Goal: Ask a question: Seek information or help from site administrators or community

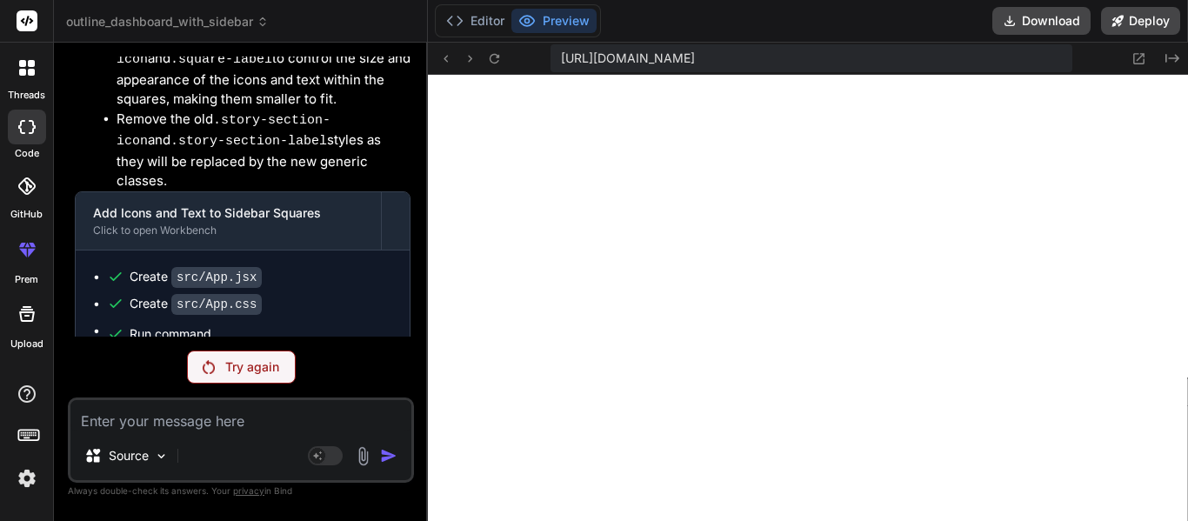
click at [231, 358] on p "Try again" at bounding box center [252, 366] width 54 height 17
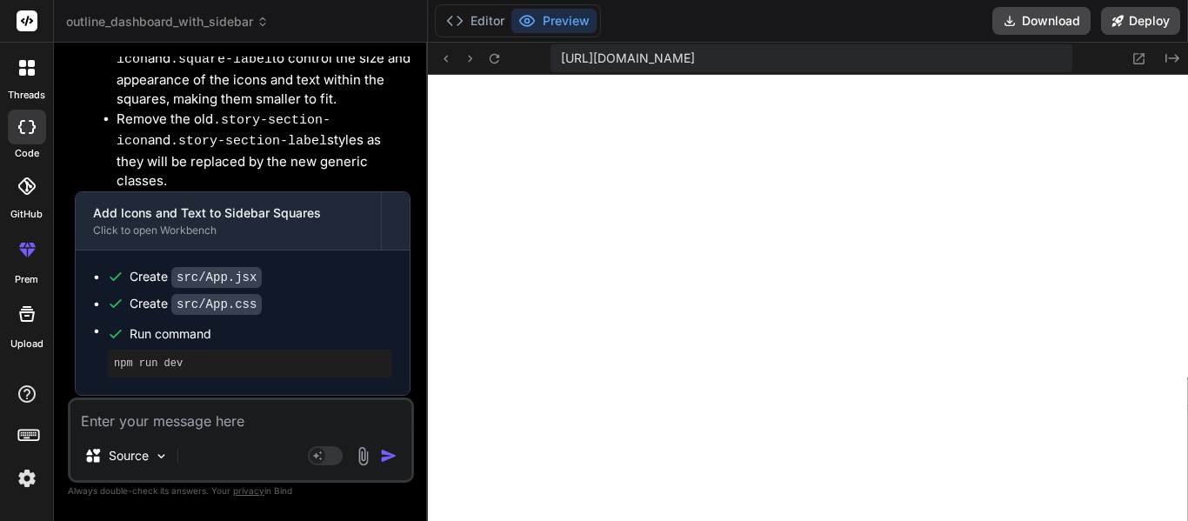
scroll to position [41839, 0]
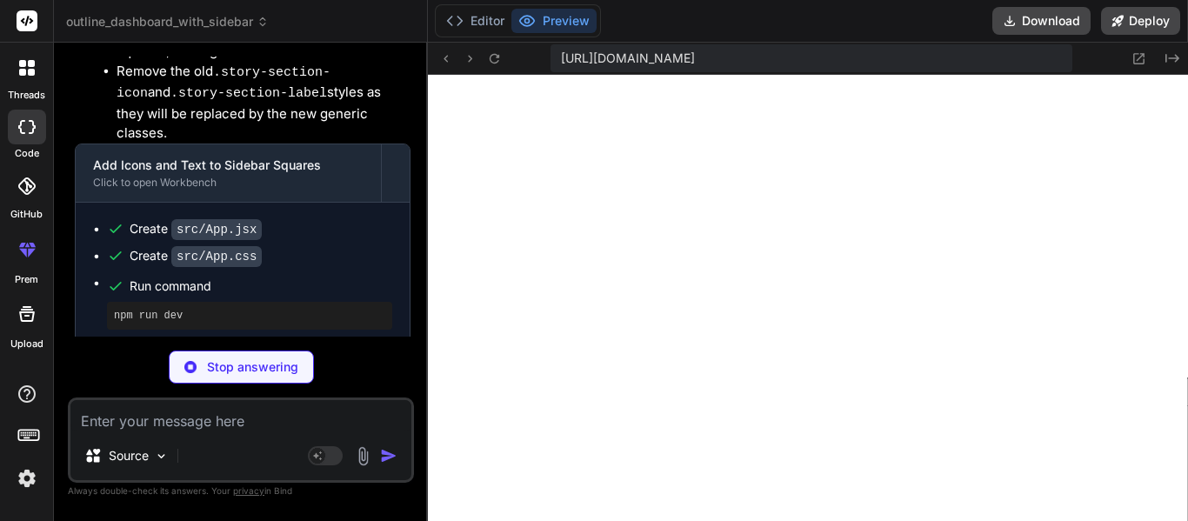
type textarea "x"
type textarea "}"
type textarea "x"
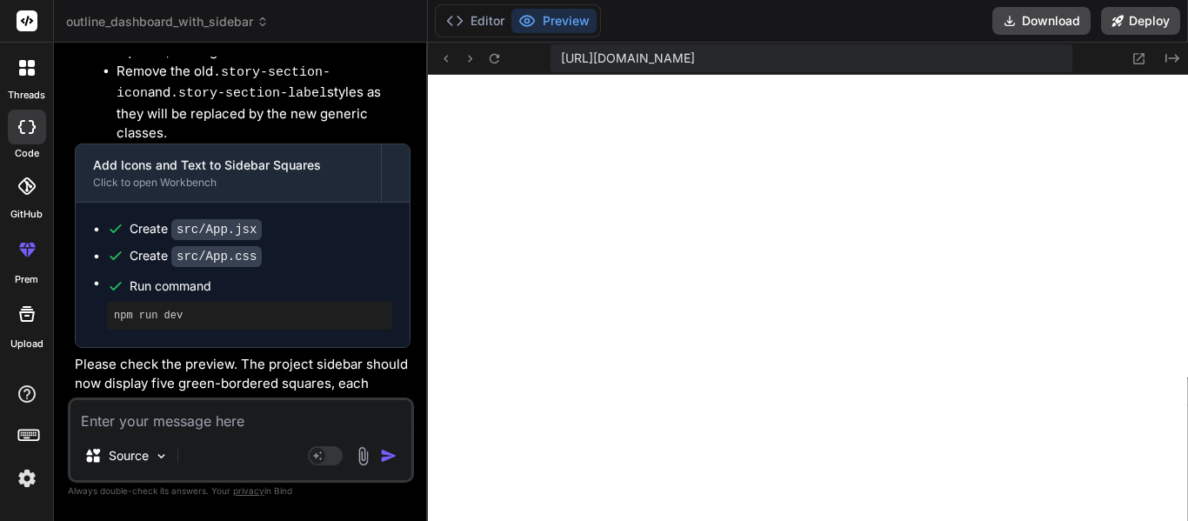
scroll to position [42531, 0]
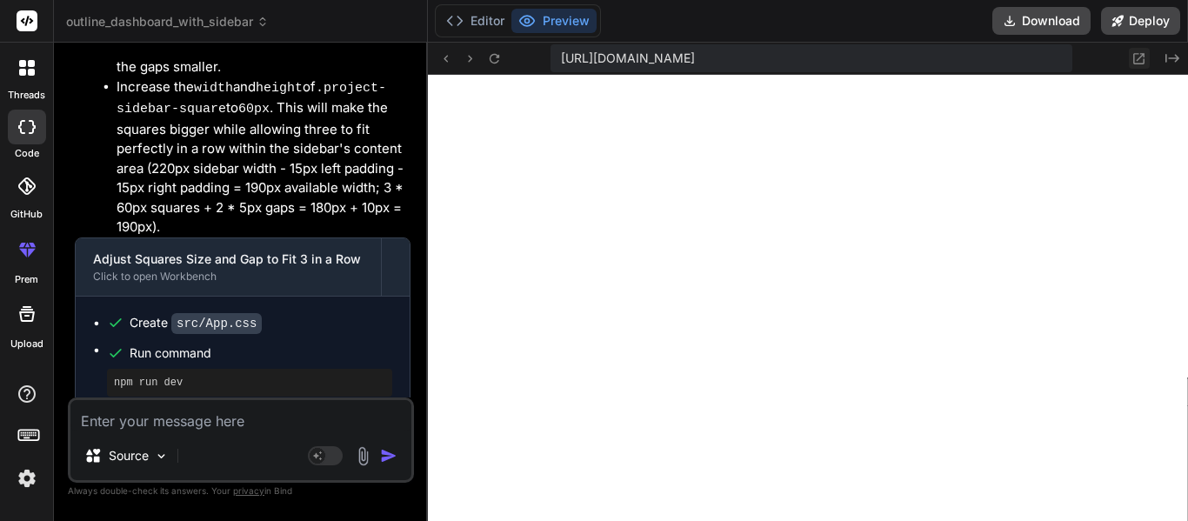
click at [1141, 57] on icon at bounding box center [1139, 58] width 11 height 11
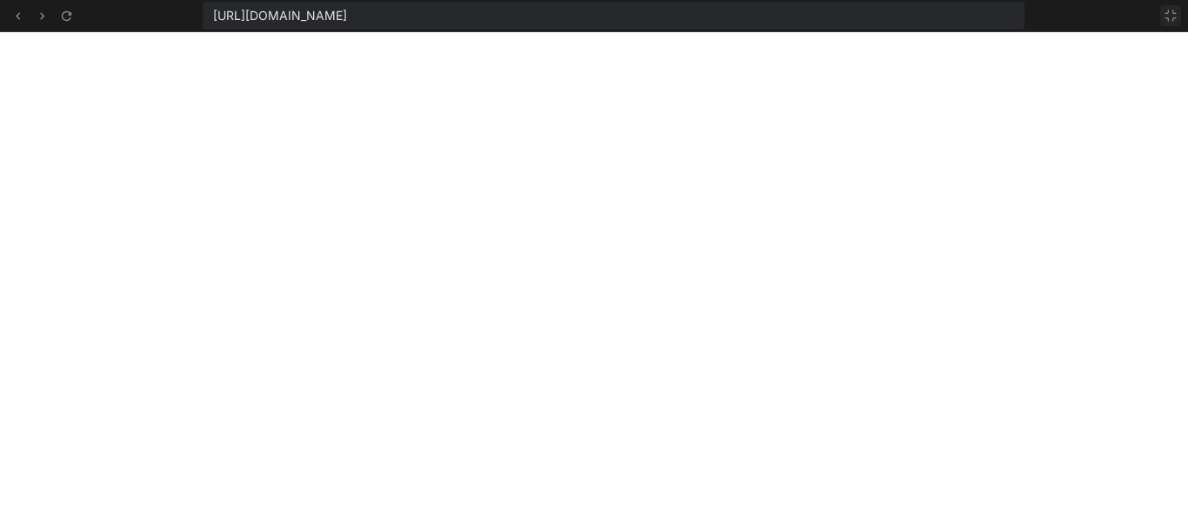
click at [1177, 20] on icon at bounding box center [1171, 16] width 14 height 14
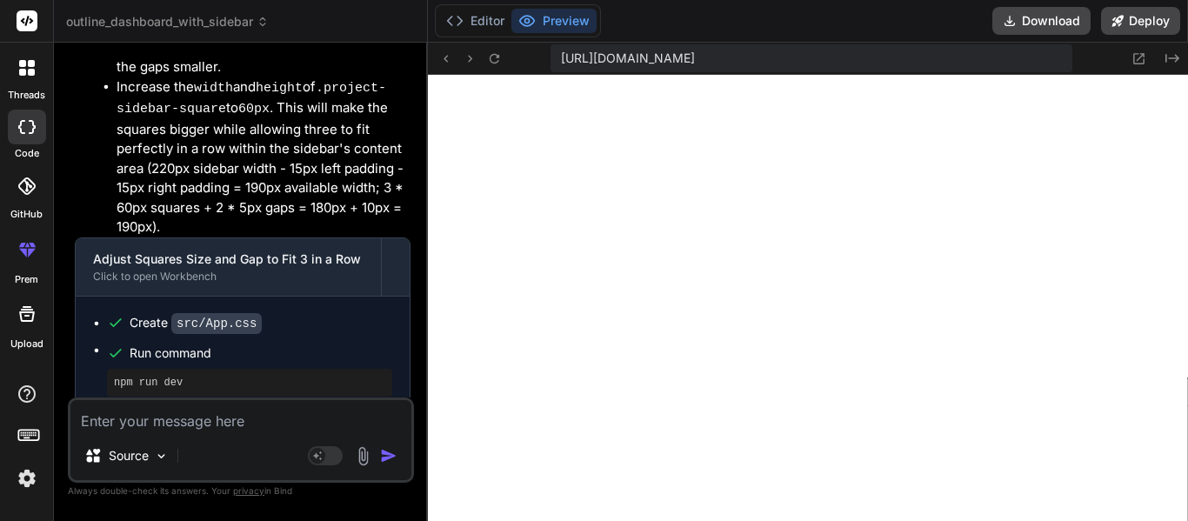
click at [216, 421] on textarea at bounding box center [240, 415] width 341 height 31
type textarea "T"
type textarea "x"
type textarea "Th"
type textarea "x"
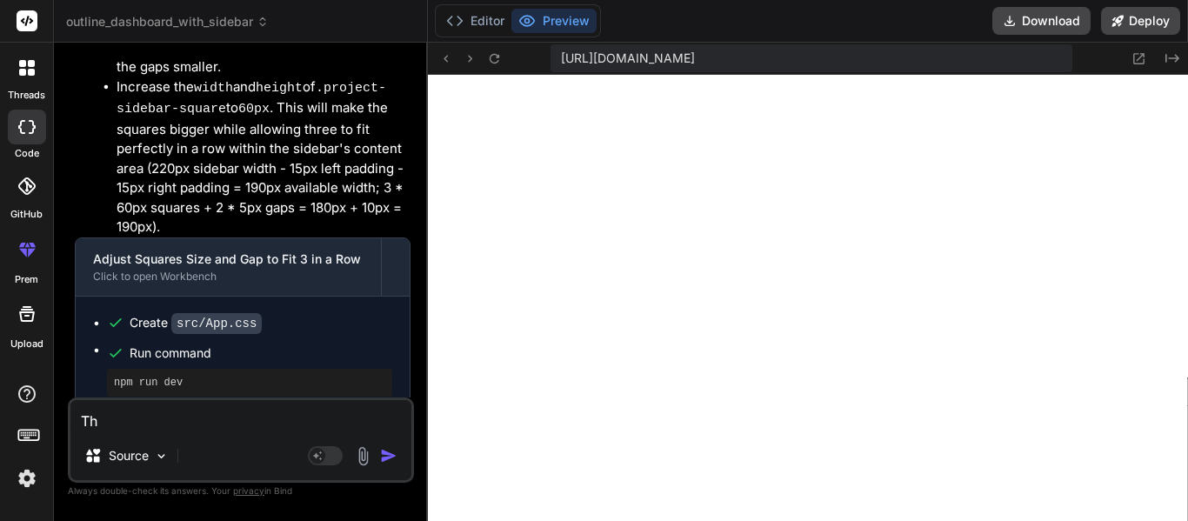
type textarea "The"
type textarea "x"
type textarea "Th"
type textarea "x"
type textarea "The"
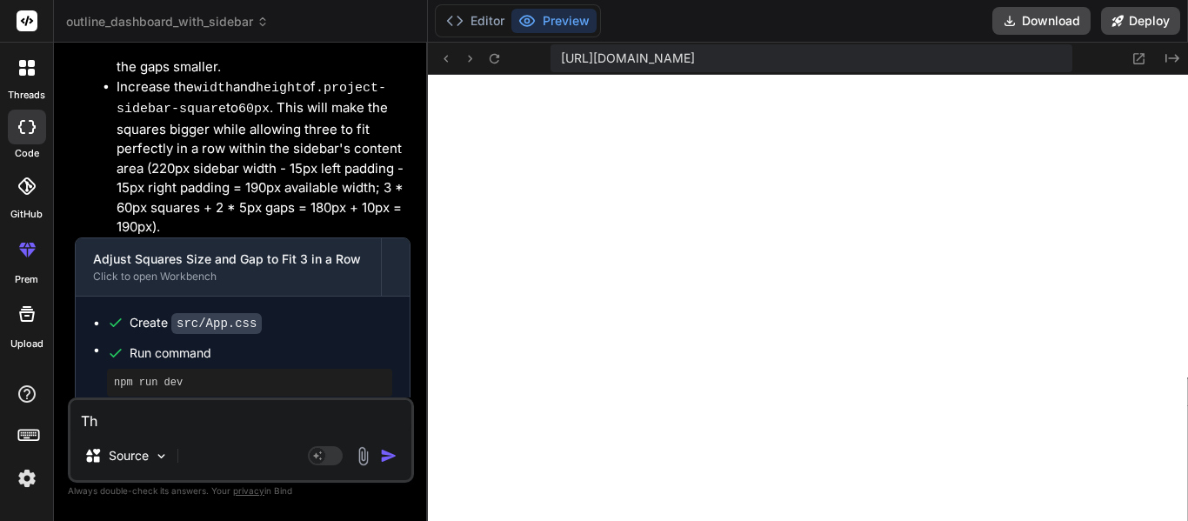
type textarea "x"
type textarea "The"
type textarea "x"
type textarea "The s"
type textarea "x"
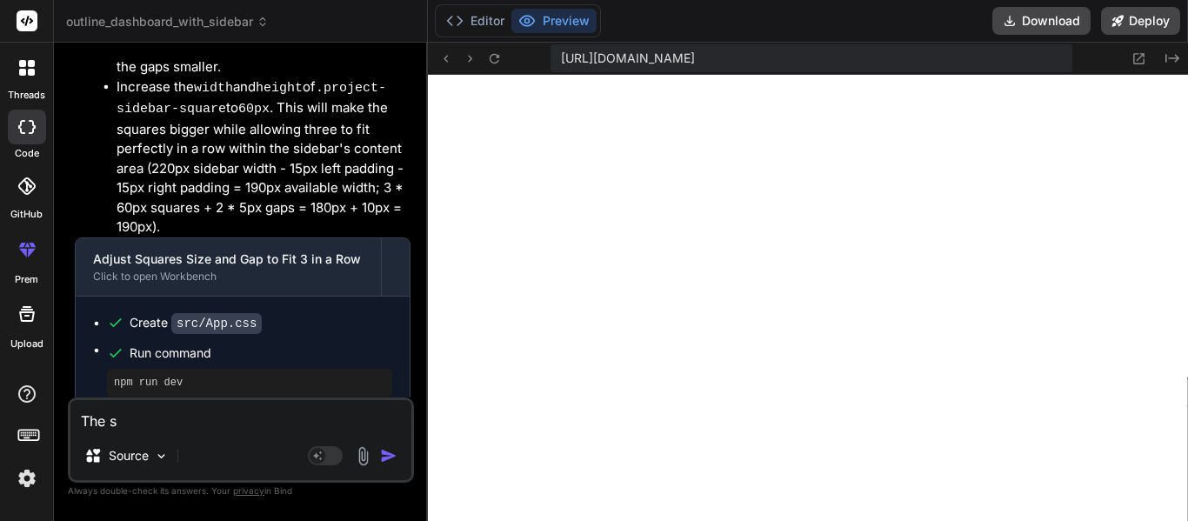
type textarea "The sq"
type textarea "x"
type textarea "The squ"
type textarea "x"
type textarea "The squa"
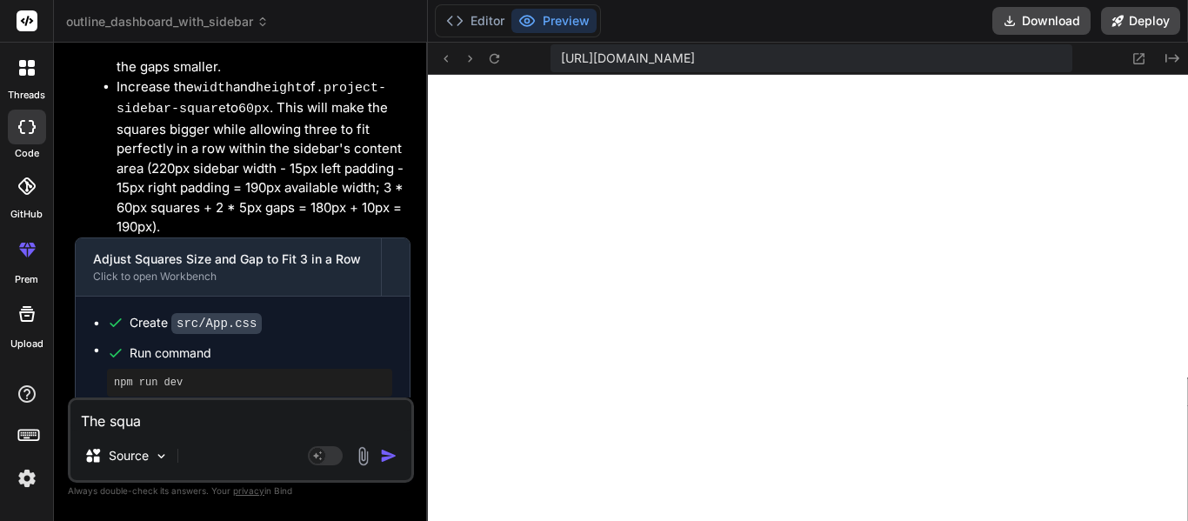
type textarea "x"
type textarea "The squar"
type textarea "x"
type textarea "The square"
type textarea "x"
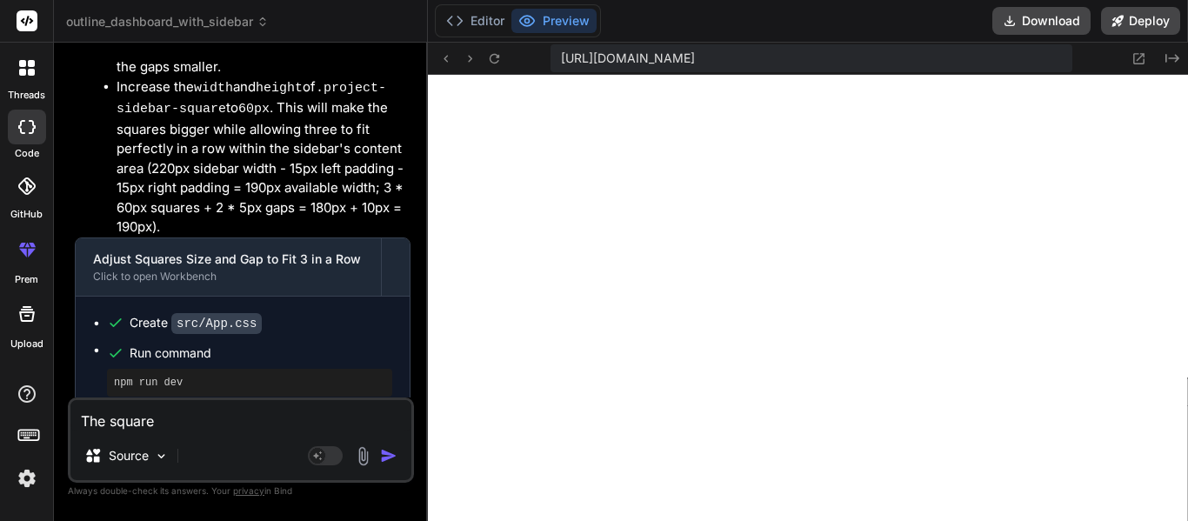
type textarea "The squares"
type textarea "x"
type textarea "N"
type textarea "x"
type textarea "No"
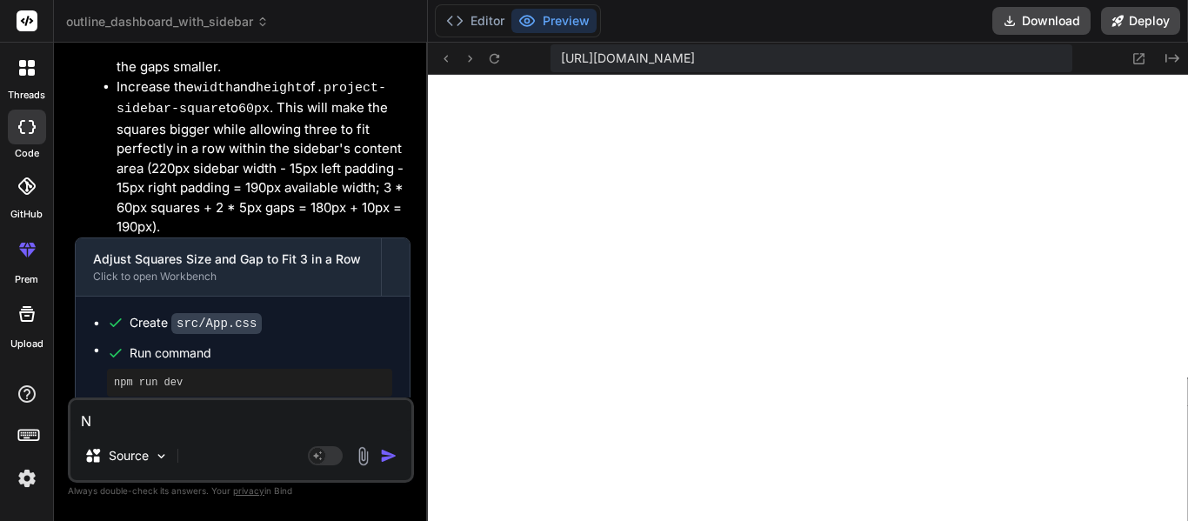
type textarea "x"
type textarea "No"
type textarea "x"
type textarea "No t"
type textarea "x"
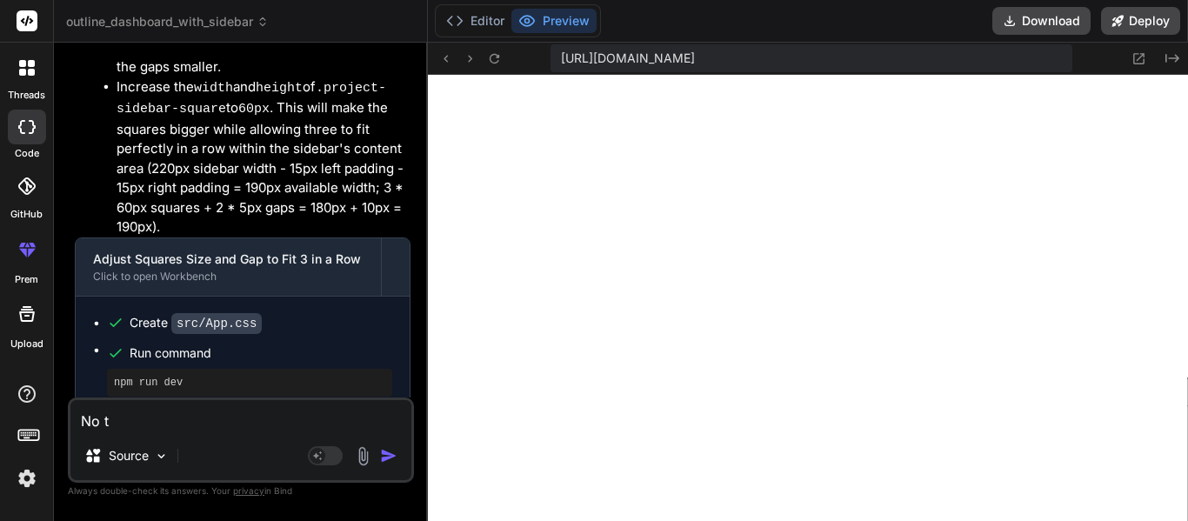
type textarea "No th"
type textarea "x"
type textarea "No the"
type textarea "x"
type textarea "No they"
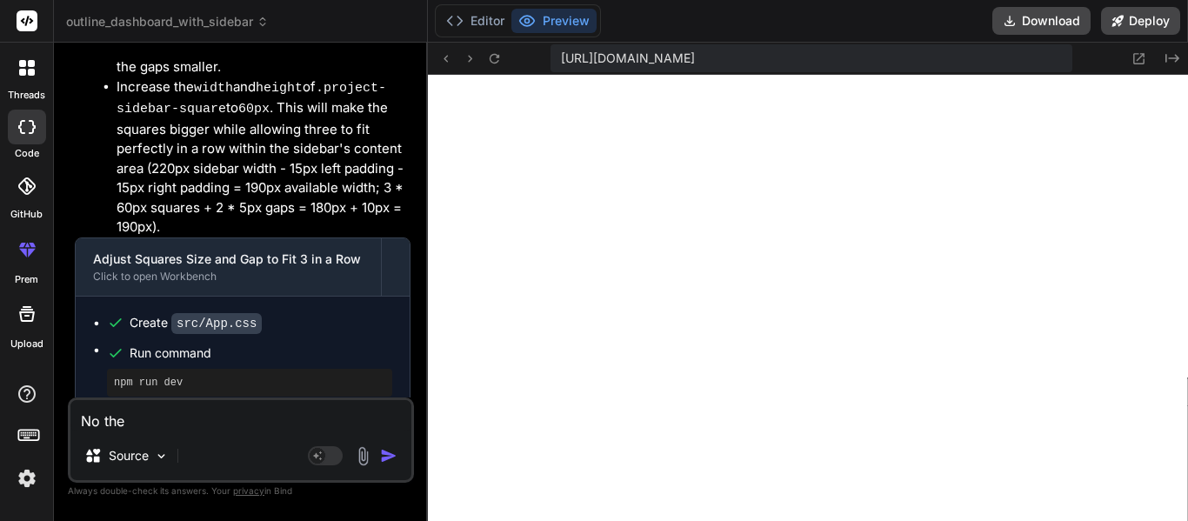
type textarea "x"
type textarea "No they"
type textarea "x"
type textarea "No they a"
type textarea "x"
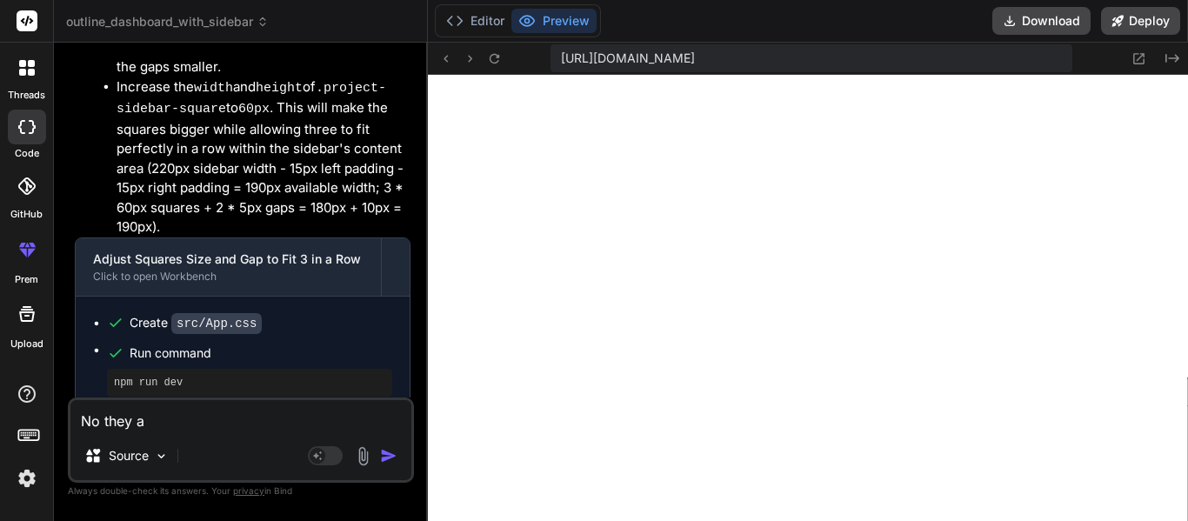
type textarea "No they ar"
type textarea "x"
type textarea "No they are"
type textarea "x"
type textarea "No they aren"
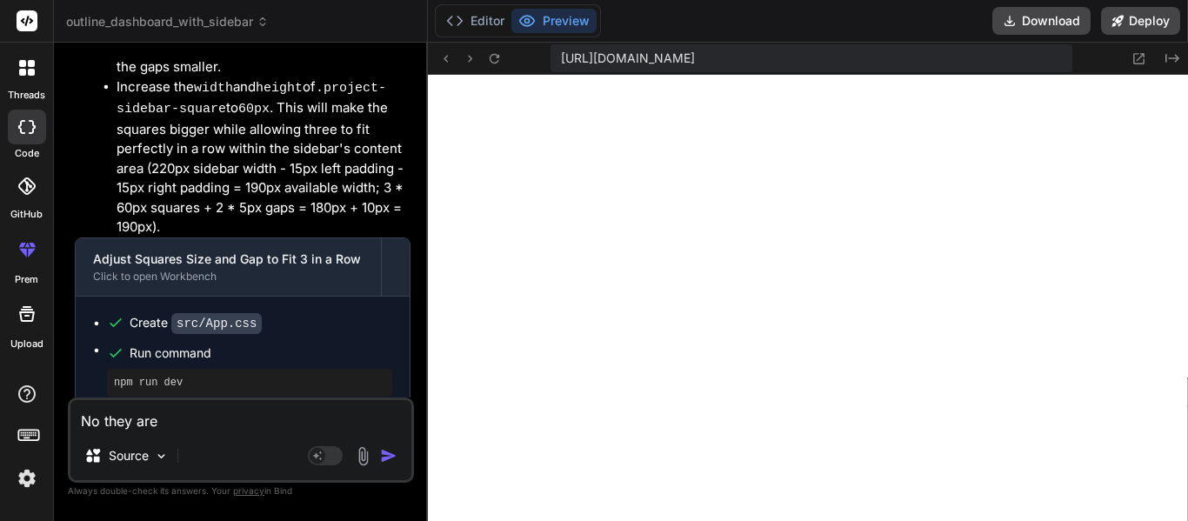
type textarea "x"
type textarea "No they aren'"
type textarea "x"
type textarea "No they aren't"
type textarea "x"
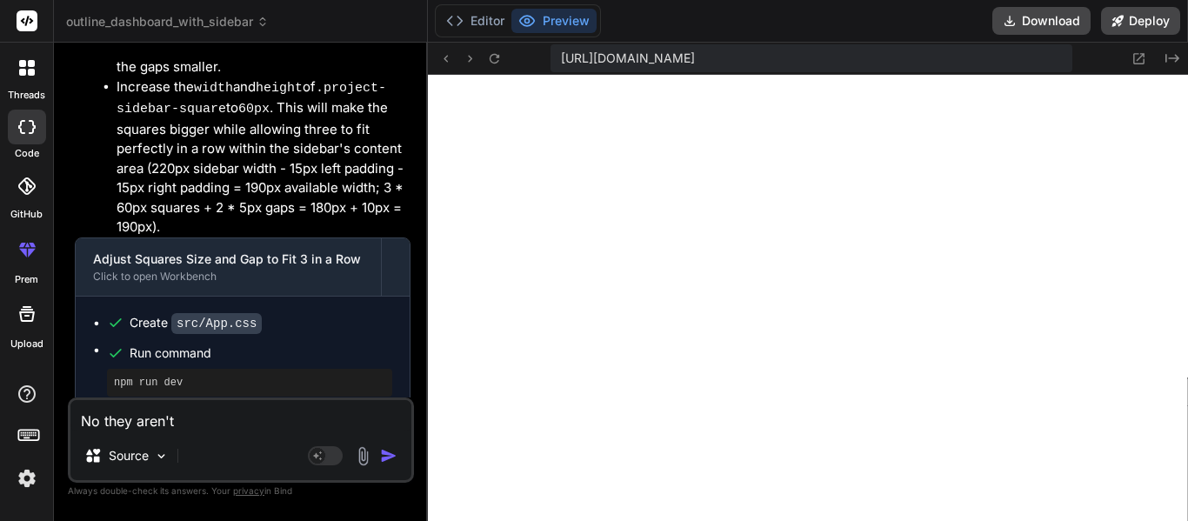
type textarea "No they aren't."
type textarea "x"
type textarea "No they aren't."
type textarea "x"
type textarea "No they aren't. I"
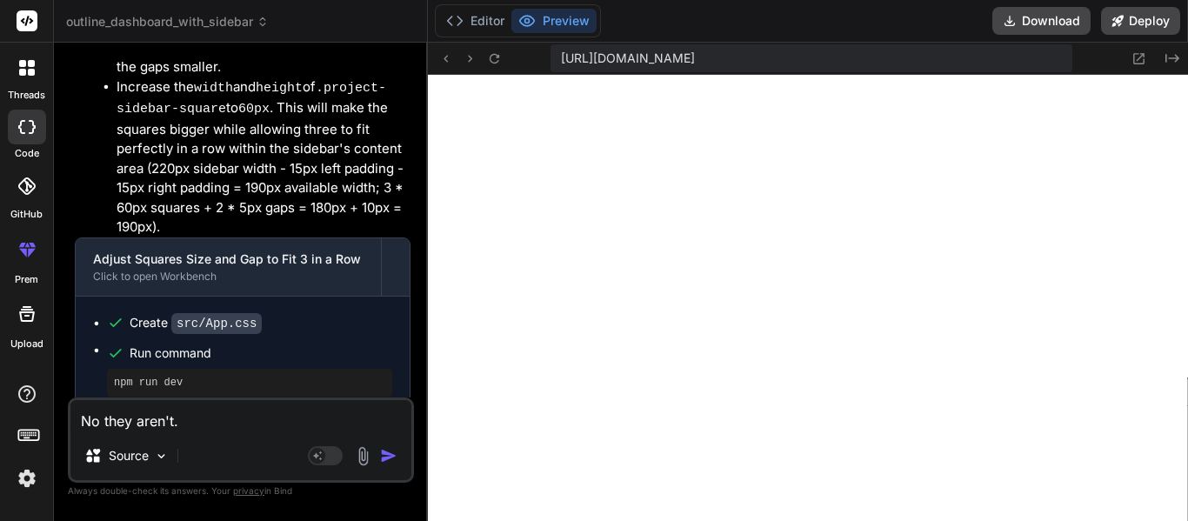
type textarea "x"
type textarea "No they aren't. In"
type textarea "x"
type textarea "No they aren't. In"
type textarea "x"
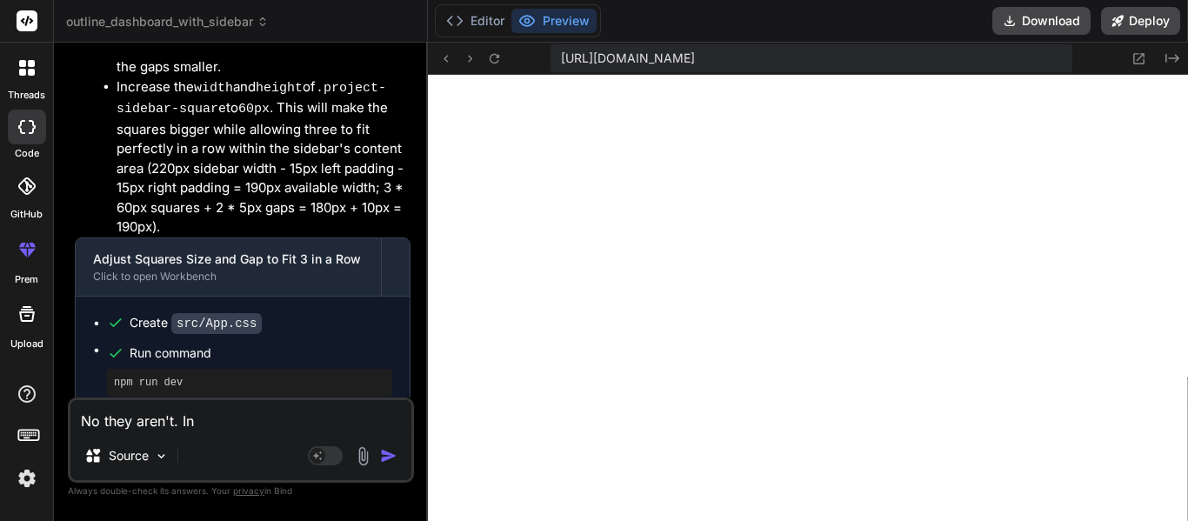
type textarea "No they aren't. In t"
type textarea "x"
type textarea "No they aren't. In th"
type textarea "x"
type textarea "No they aren't. In the"
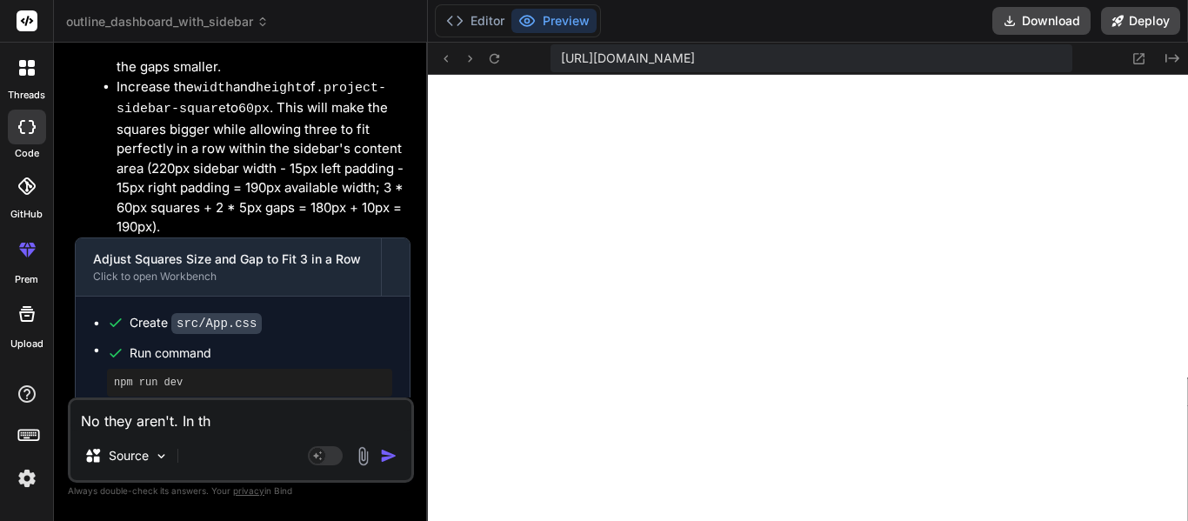
type textarea "x"
type textarea "No they aren't. In the"
type textarea "x"
type textarea "No they aren't. In the p"
type textarea "x"
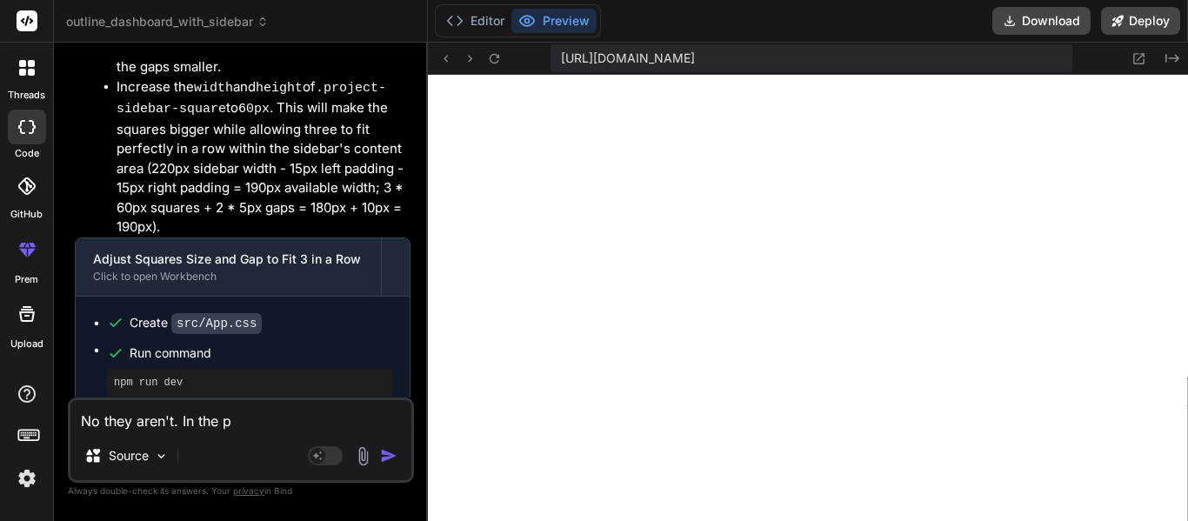
type textarea "No they aren't. In the pr"
type textarea "x"
type textarea "No they aren't. In the pro"
type textarea "x"
type textarea "No they aren't. In the proj"
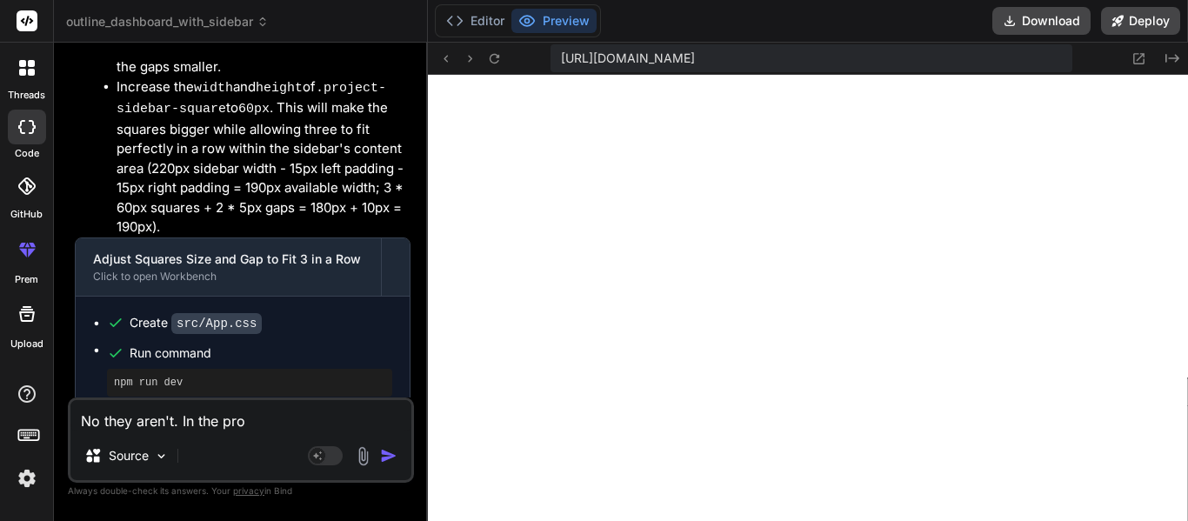
type textarea "x"
type textarea "No they aren't. In the proje"
type textarea "x"
type textarea "No they aren't. In the projec"
type textarea "x"
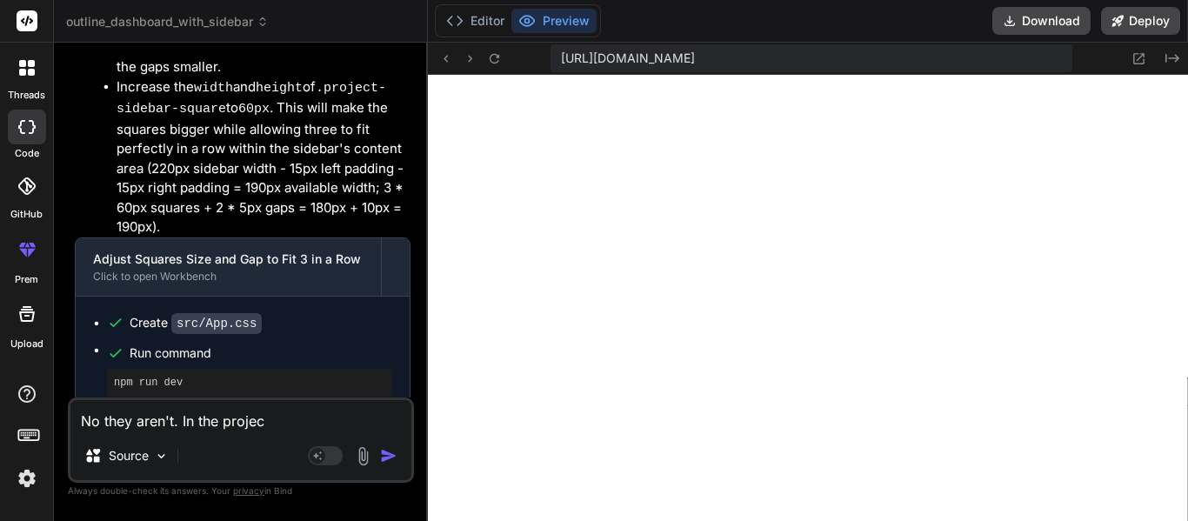
type textarea "No they aren't. In the project"
type textarea "x"
type textarea "No they aren't. In the project"
type textarea "x"
type textarea "No they aren't. In the project s"
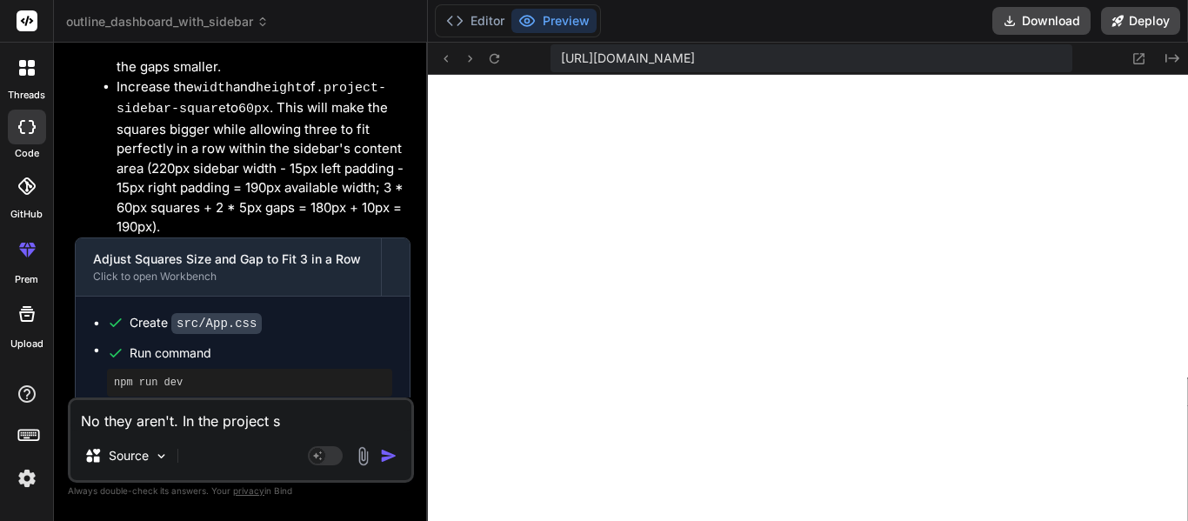
type textarea "x"
type textarea "No they aren't. In the project si"
type textarea "x"
type textarea "No they aren't. In the project sid"
type textarea "x"
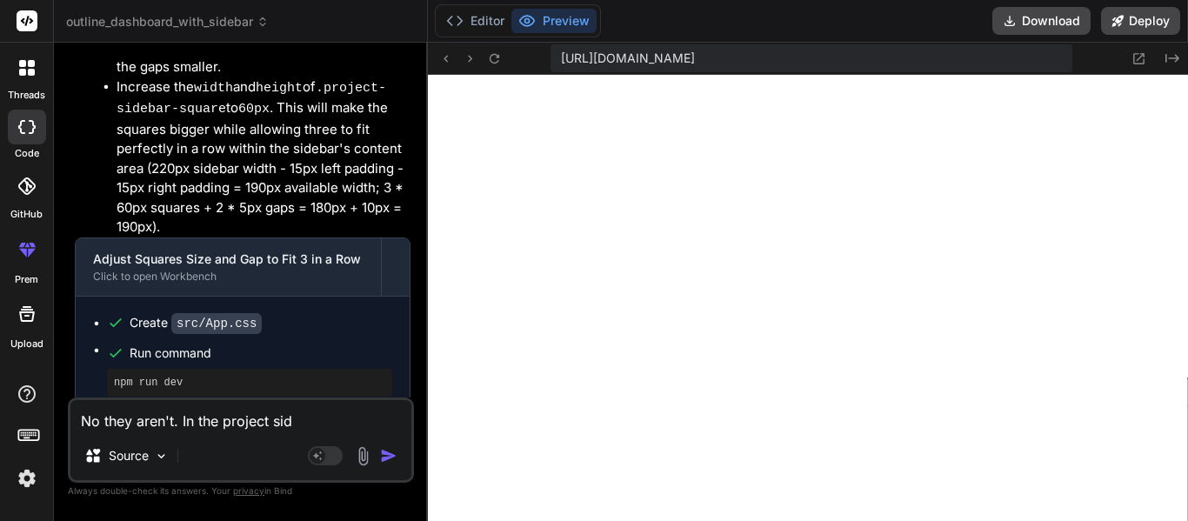
type textarea "No they aren't. In the project side"
type textarea "x"
type textarea "No they aren't. In the project sideb"
type textarea "x"
type textarea "No they aren't. In the project sideba"
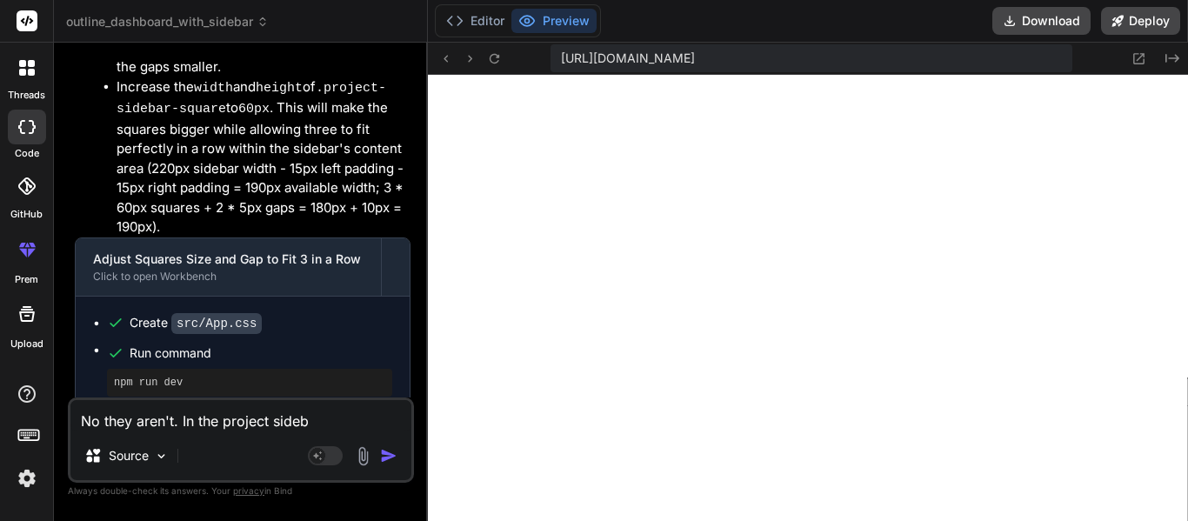
type textarea "x"
type textarea "No they aren't. In the project sidebar"
type textarea "x"
type textarea "No they aren't. In the project sidebar,"
type textarea "x"
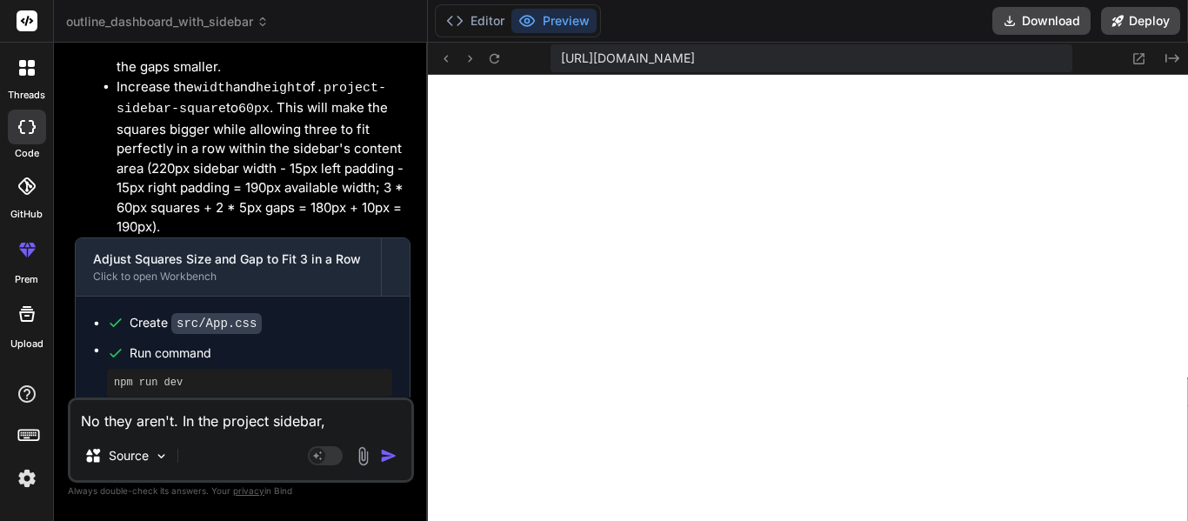
type textarea "No they aren't. In the project sidebar,"
type textarea "x"
type textarea "No they aren't. In the project sidebar, t"
type textarea "x"
type textarea "No they aren't. In the project sidebar, th"
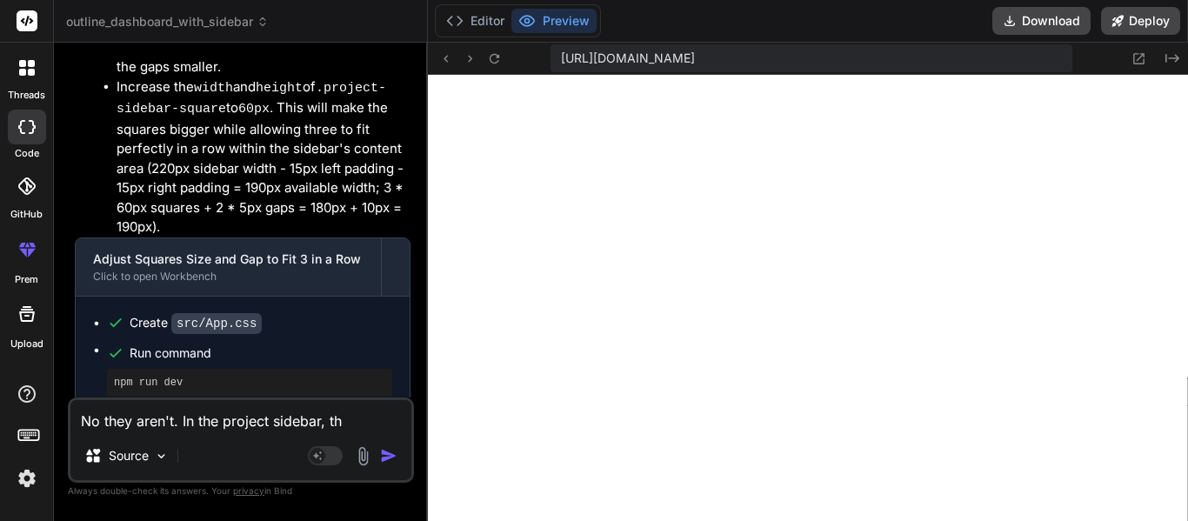
type textarea "x"
type textarea "No they aren't. In the project sidebar, the"
type textarea "x"
type textarea "No they aren't. In the project sidebar, the"
type textarea "x"
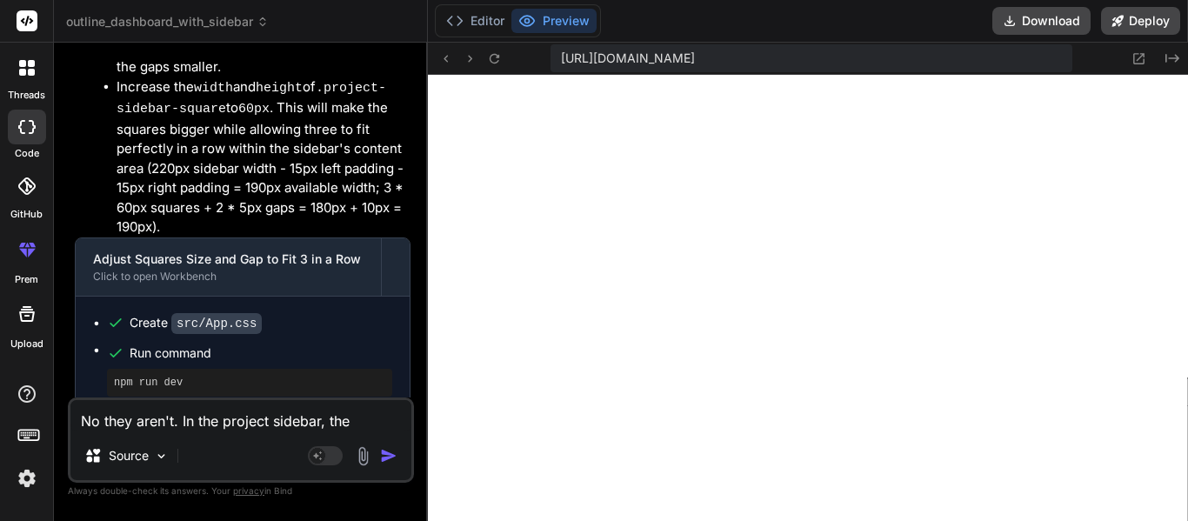
type textarea "No they aren't. In the project sidebar, the s"
type textarea "x"
type textarea "No they aren't. In the project sidebar, the sq"
type textarea "x"
type textarea "No they aren't. In the project sidebar, the squ"
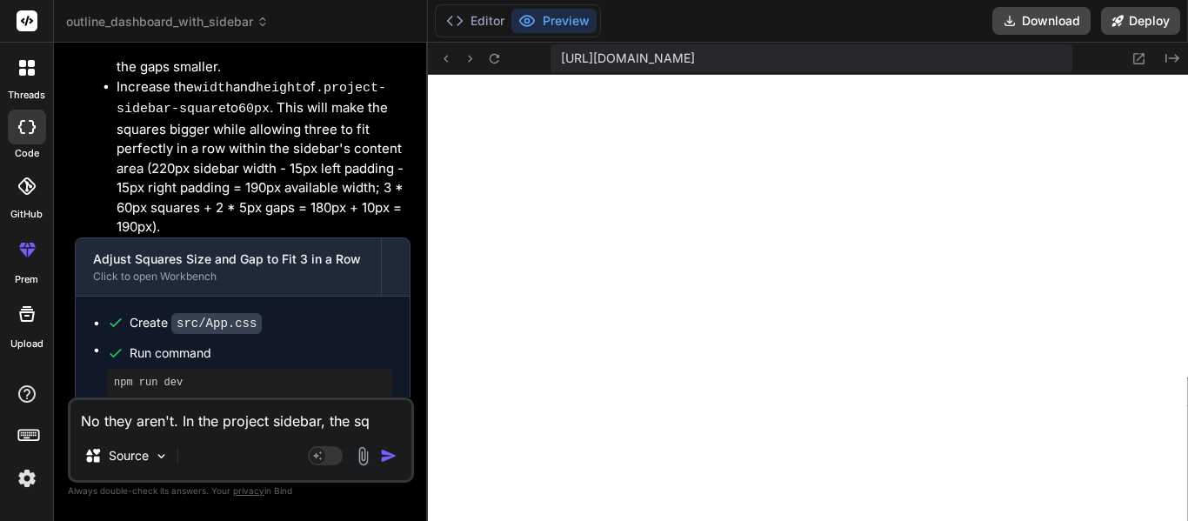
type textarea "x"
type textarea "No they aren't. In the project sidebar, the squa"
type textarea "x"
type textarea "No they aren't. In the project sidebar, the squar"
type textarea "x"
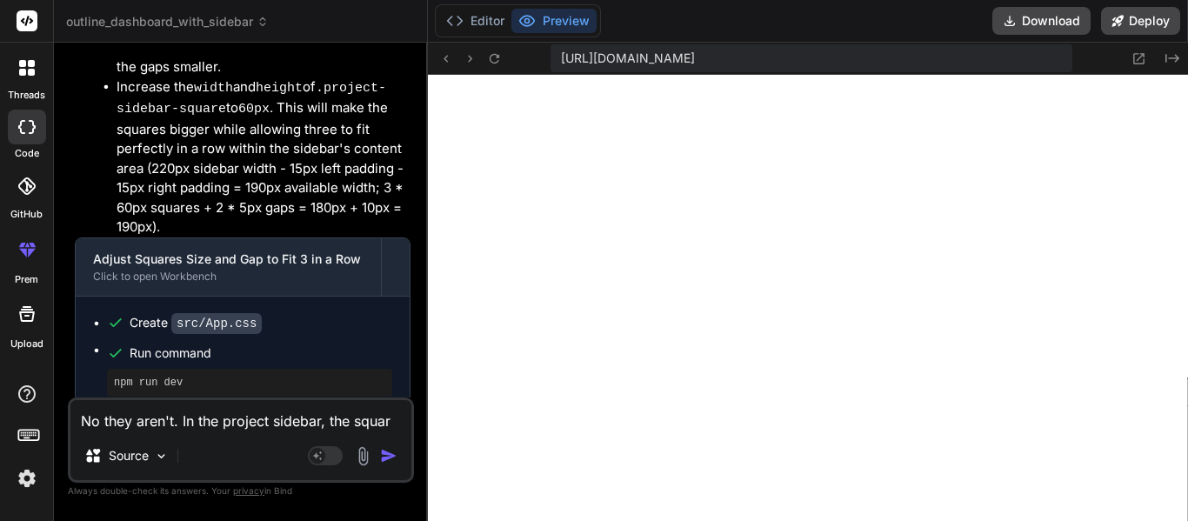
type textarea "No they aren't. In the project sidebar, the square"
type textarea "x"
type textarea "No they aren't. In the project sidebar, the squares"
type textarea "x"
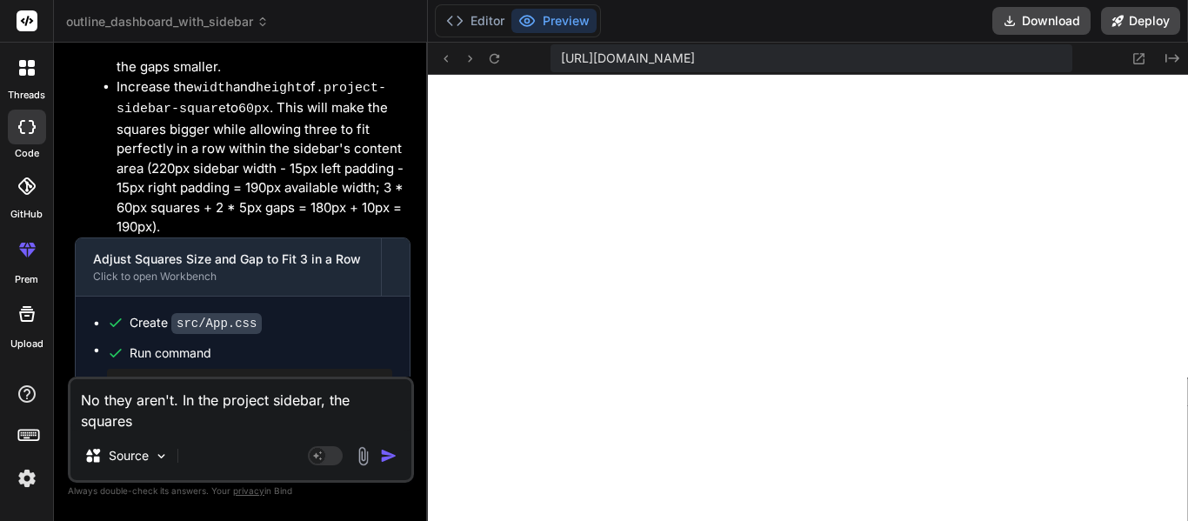
type textarea "No they aren't. In the project sidebar, the squares,"
type textarea "x"
type textarea "No they aren't. In the project sidebar, the squares,"
type textarea "x"
type textarea "No they aren't. In the project sidebar, the squares, l"
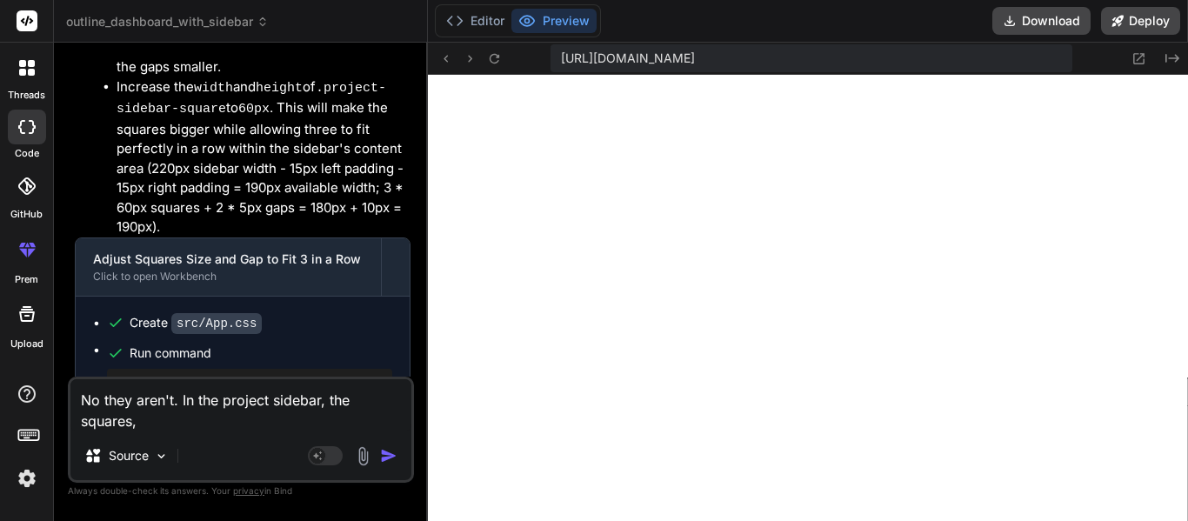
type textarea "x"
type textarea "No they aren't. In the project sidebar, the squares, lk"
type textarea "x"
type textarea "No they aren't. In the project sidebar, the squares, l"
type textarea "x"
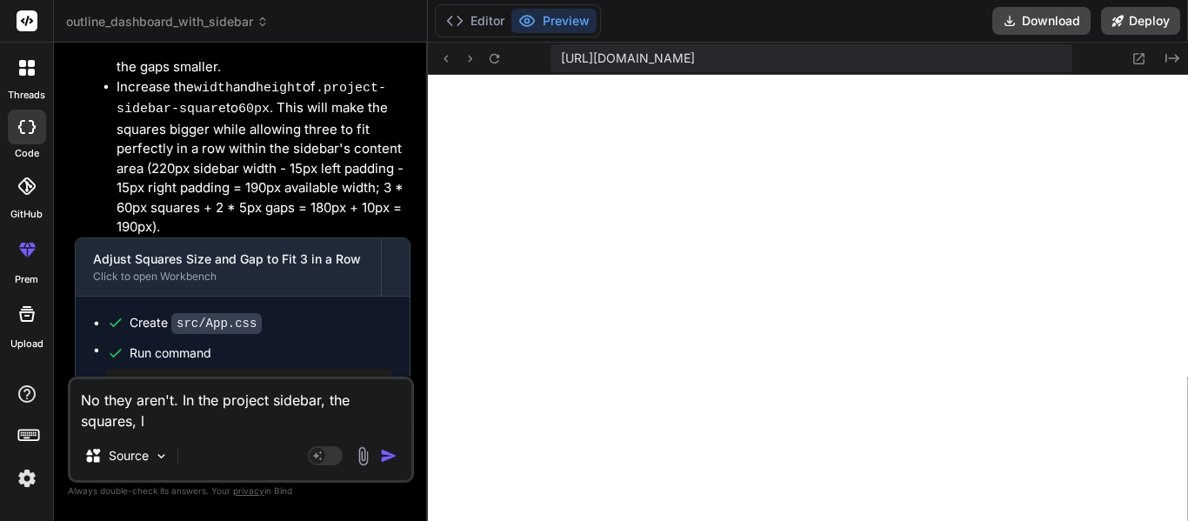
type textarea "No they aren't. In the project sidebar, the squares, li"
type textarea "x"
type textarea "No they aren't. In the project sidebar, the squares, lik"
type textarea "x"
type textarea "No they aren't. In the project sidebar, the squares, like"
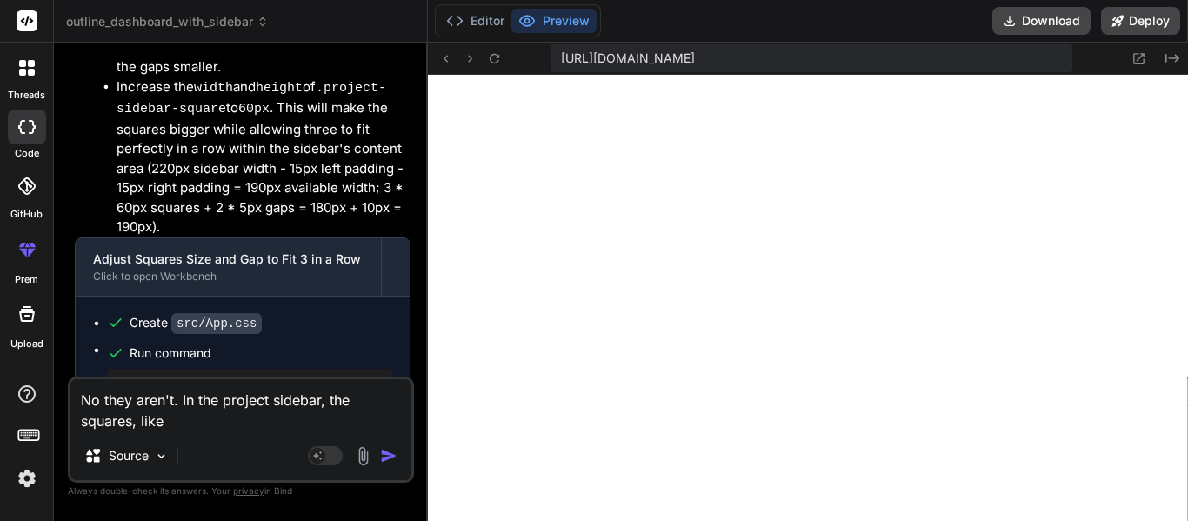
type textarea "x"
click at [223, 414] on textarea "No they aren't. In the project sidebar, the squares, like" at bounding box center [240, 405] width 341 height 52
type textarea "No they aren't. In the project sidebar, the squares, like"
type textarea "x"
type textarea "No they aren't. In the project sidebar, the squares, like S"
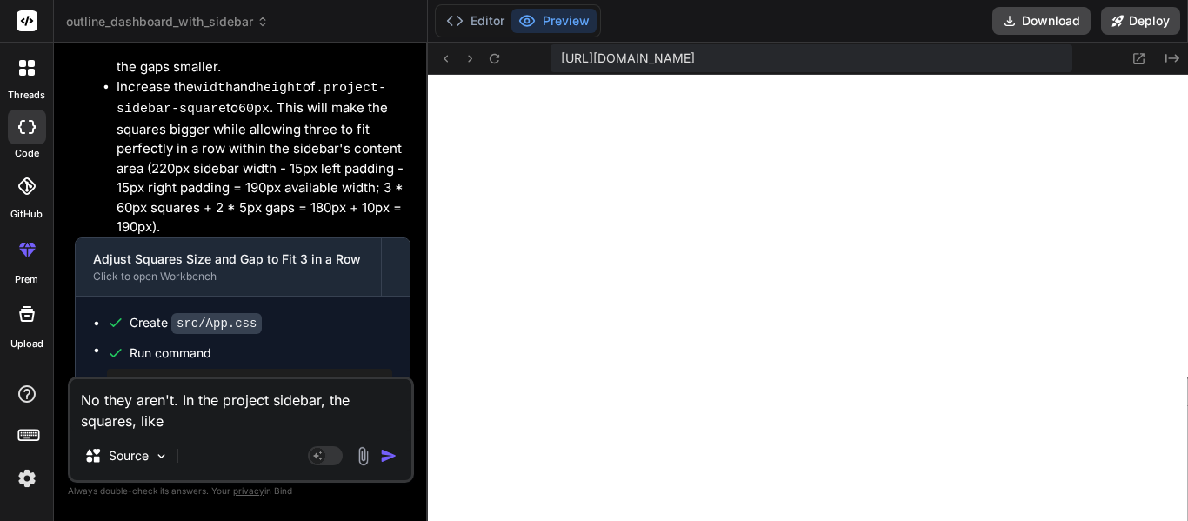
type textarea "x"
type textarea "No they aren't. In the project sidebar, the squares, like St"
type textarea "x"
type textarea "No they aren't. In the project sidebar, the squares, like Sto"
type textarea "x"
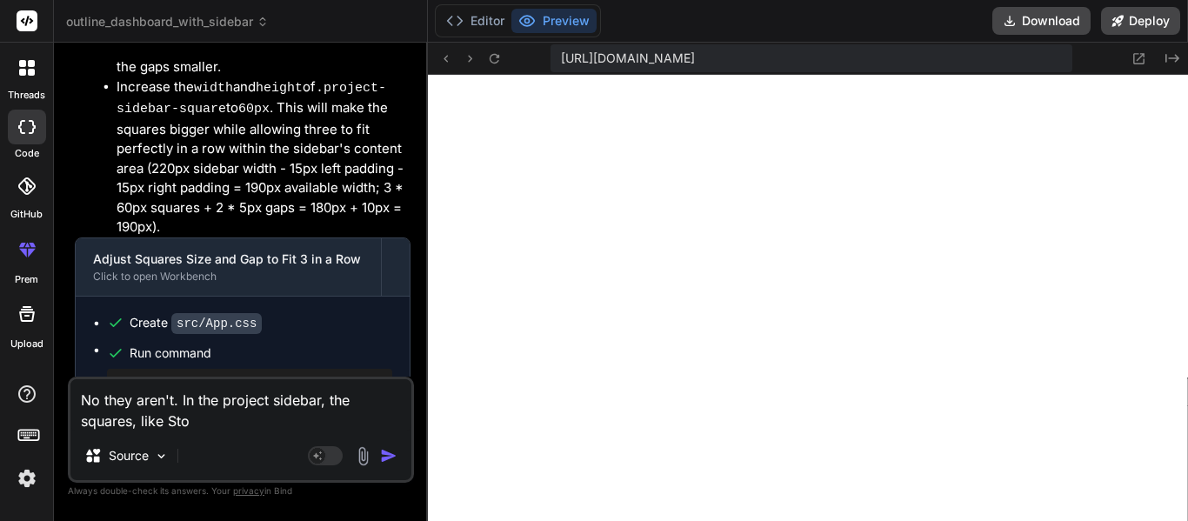
type textarea "No they aren't. In the project sidebar, the squares, like Stor"
type textarea "x"
type textarea "No they aren't. In the project sidebar, the squares, like [GEOGRAPHIC_DATA]"
type textarea "x"
type textarea "No they aren't. In the project sidebar, the squares, like [GEOGRAPHIC_DATA]"
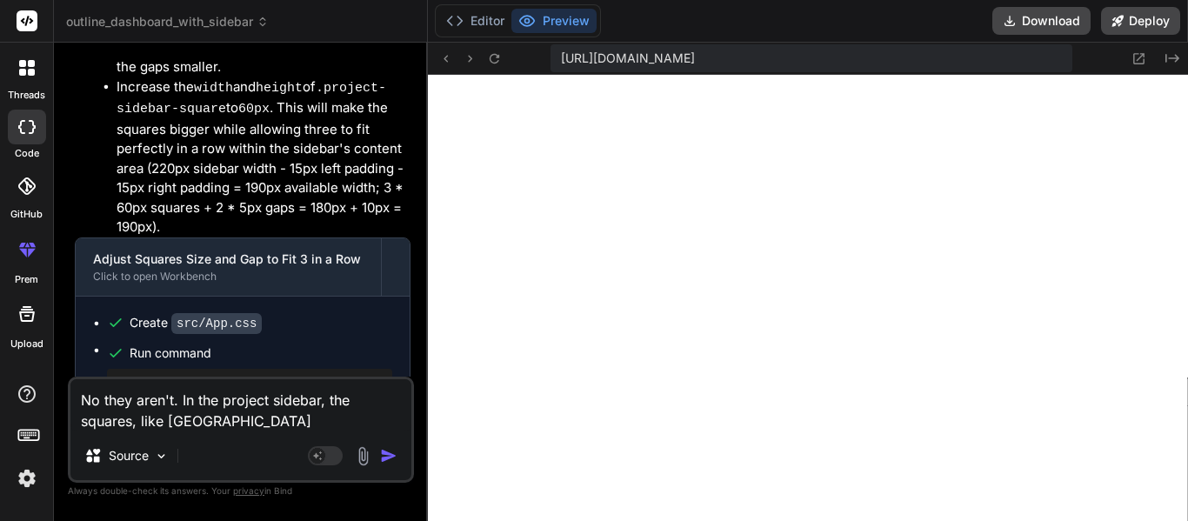
type textarea "x"
type textarea "No they aren't. In the project sidebar, the squares, like Stories"
type textarea "x"
type textarea "No they aren't. In the project sidebar, the squares, like Stories,"
type textarea "x"
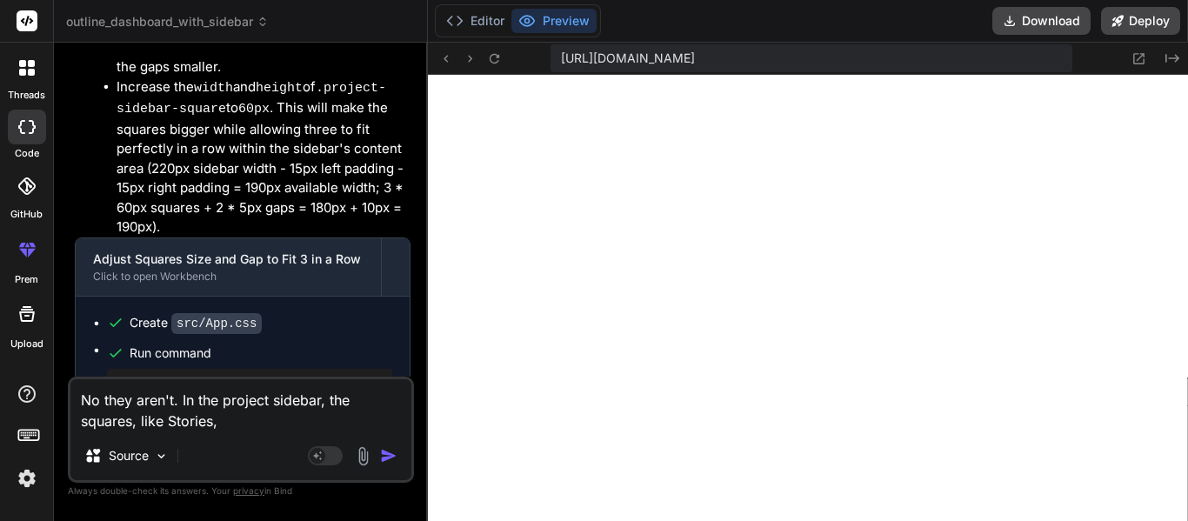
type textarea "No they aren't. In the project sidebar, the squares, like Stories,"
type textarea "x"
type textarea "No they aren't. In the project sidebar, the squares, like Stories, I"
type textarea "x"
type textarea "No they aren't. In the project sidebar, the squares, like Stories, Id"
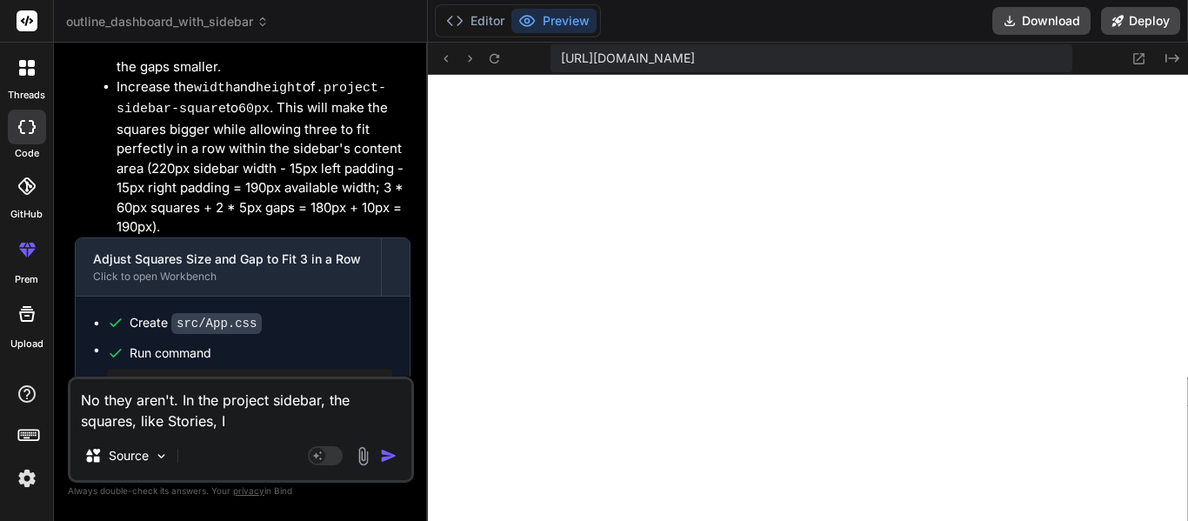
type textarea "x"
type textarea "No they aren't. In the project sidebar, the squares, like Stories, Ide"
type textarea "x"
type textarea "No they aren't. In the project sidebar, the squares, like Stories, Idea"
type textarea "x"
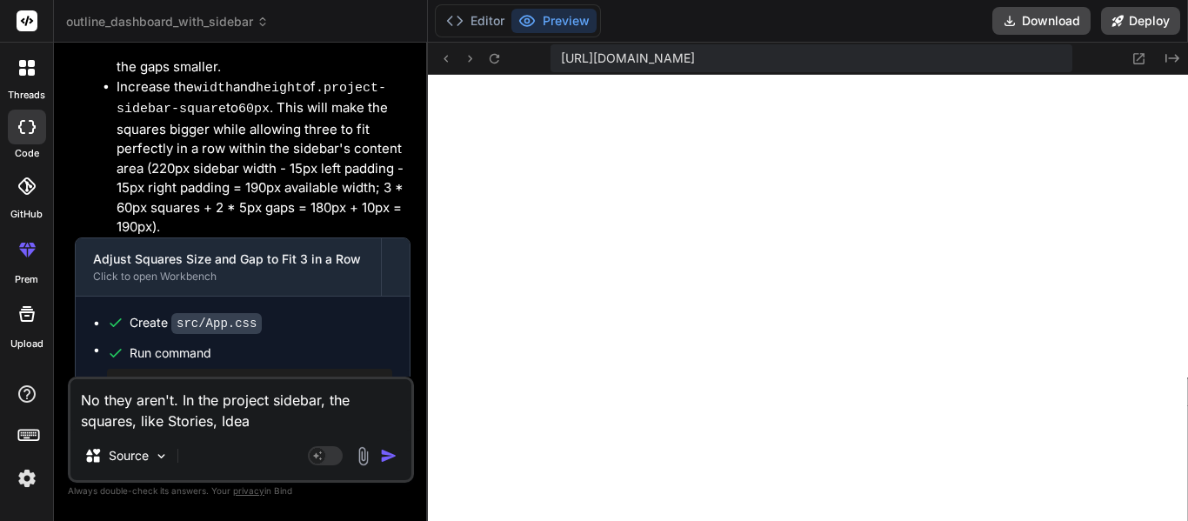
type textarea "No they aren't. In the project sidebar, the squares, like Stories, Ideas"
type textarea "x"
type textarea "No they aren't. In the project sidebar, the squares, like Stories, Ideas,"
type textarea "x"
type textarea "No they aren't. In the project sidebar, the squares, like Stories, Ideas,"
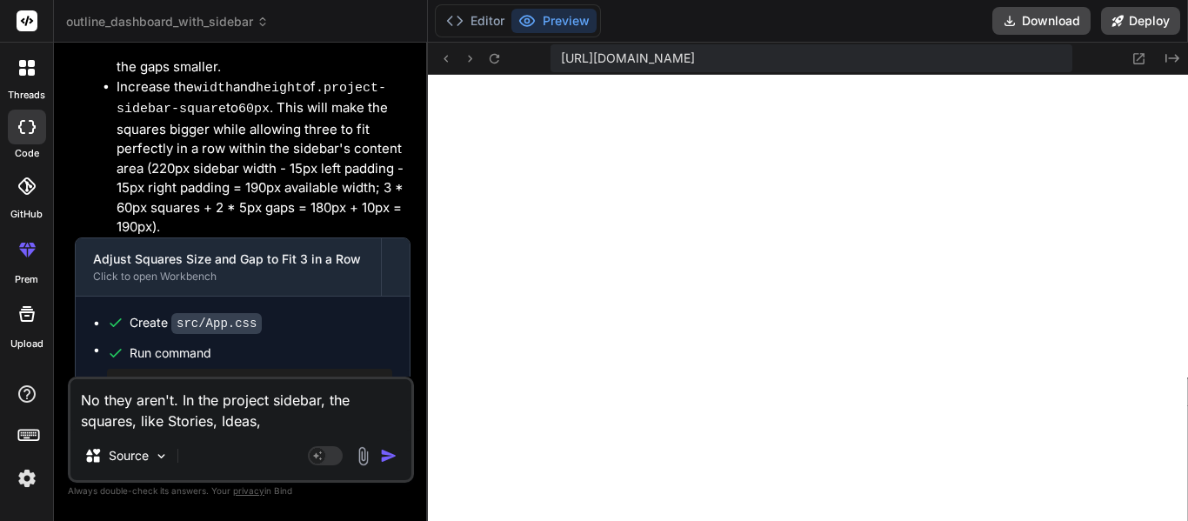
type textarea "x"
type textarea "No they aren't. In the project sidebar, the squares, like Stories, Ideas, a"
type textarea "x"
type textarea "No they aren't. In the project sidebar, the squares, like Stories, Ideas, an"
type textarea "x"
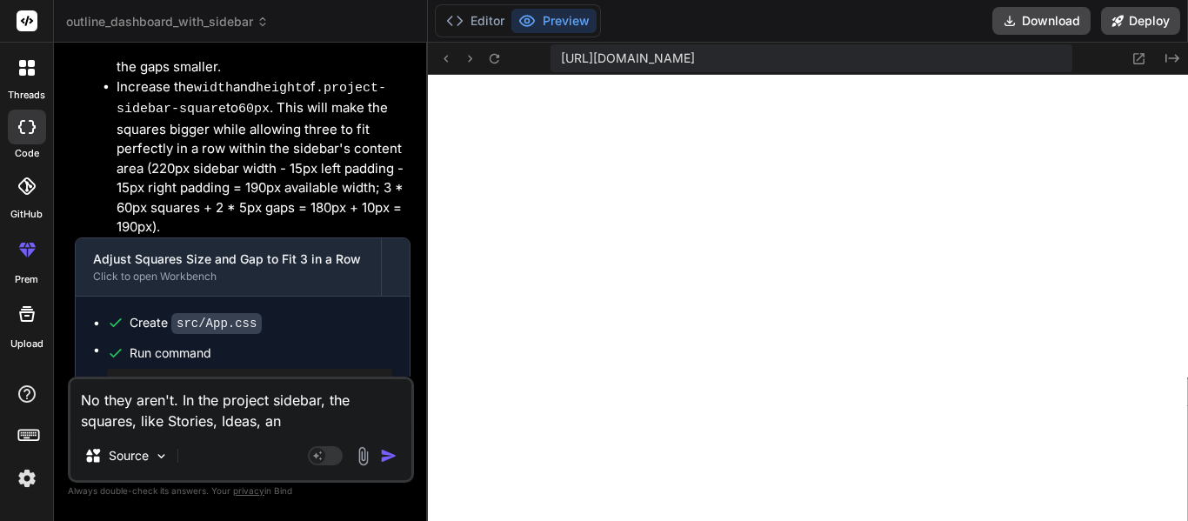
type textarea "No they aren't. In the project sidebar, the squares, like Stories, Ideas, and"
type textarea "x"
type textarea "No they aren't. In the project sidebar, the squares, like Stories, Ideas, and"
type textarea "x"
type textarea "No they aren't. In the project sidebar, the squares, like Stories, Ideas, and C"
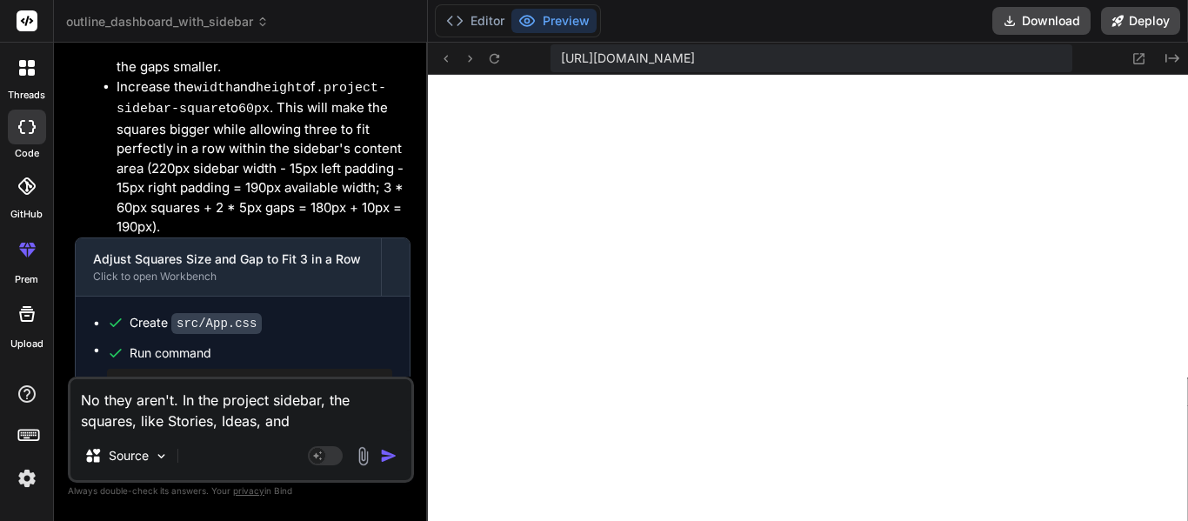
type textarea "x"
type textarea "No they aren't. In the project sidebar, the squares, like Stories, Ideas, and Ch"
type textarea "x"
type textarea "No they aren't. In the project sidebar, the squares, like Stories, Ideas, and C…"
type textarea "x"
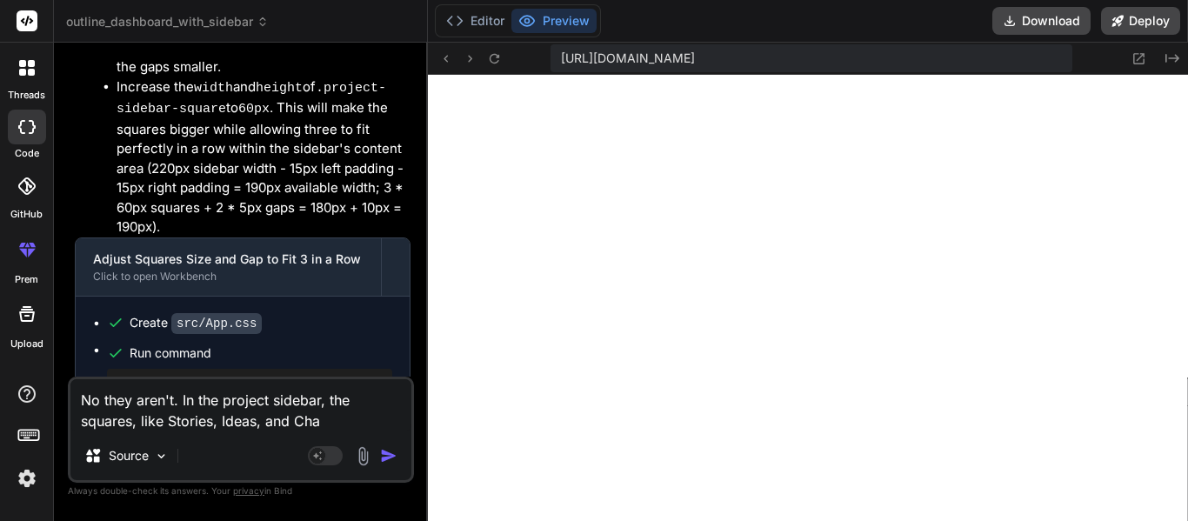
type textarea "No they aren't. In the project sidebar, the squares, like Stories, Ideas, and C…"
type textarea "x"
type textarea "No they aren't. In the project sidebar, the squares, like Stories, Ideas, and C…"
type textarea "x"
type textarea "No they aren't. In the project sidebar, the squares, like Stories, Ideas, and […"
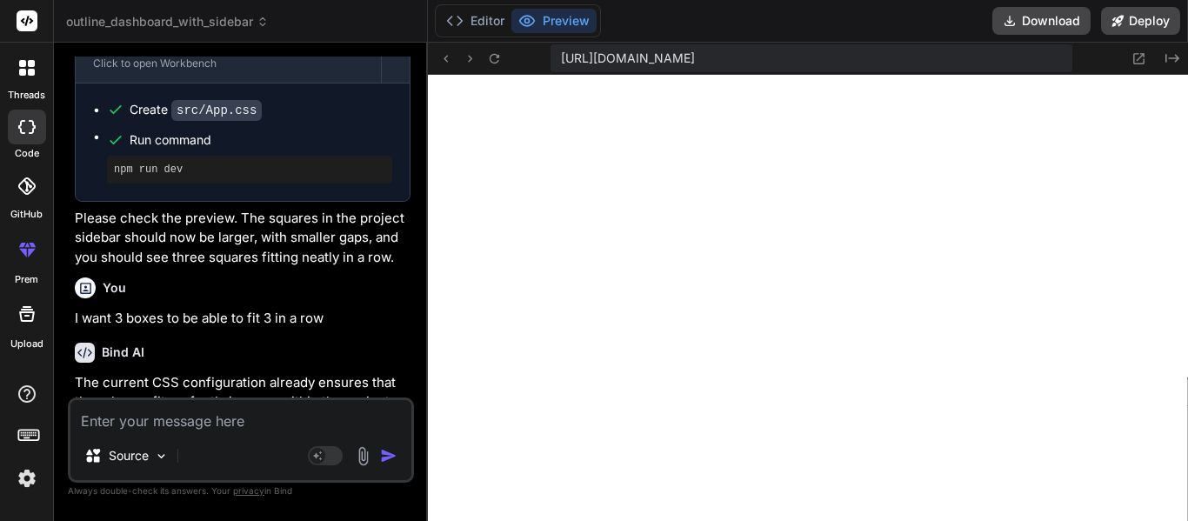
scroll to position [42751, 0]
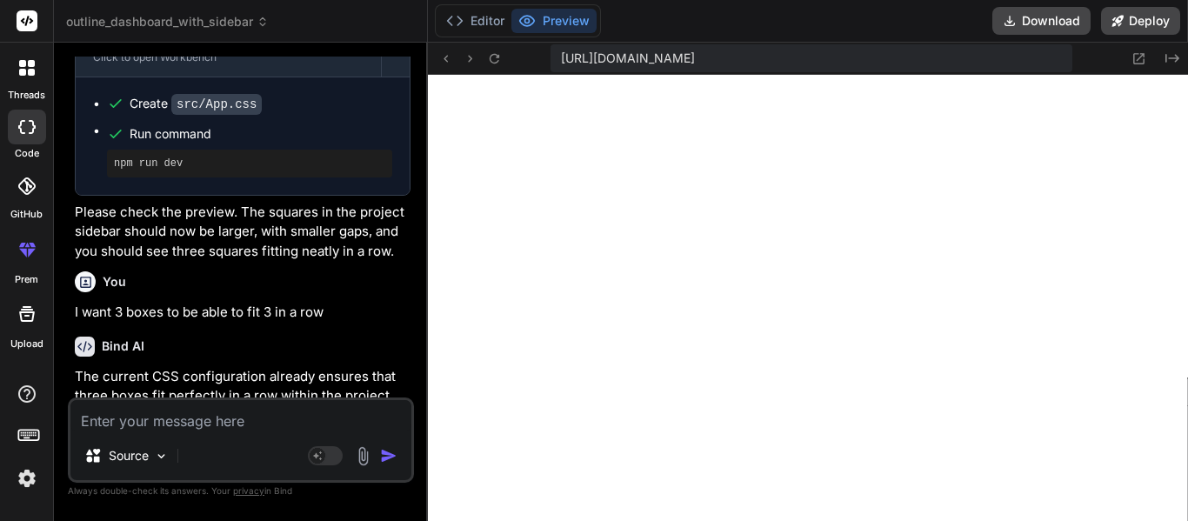
copy div "No they aren't. In the project sidebar, the squares, like Stories, Ideas, and C…"
click at [235, 435] on div "Source Agent Mode. When this toggle is activated, AI automatically makes decisi…" at bounding box center [241, 440] width 346 height 85
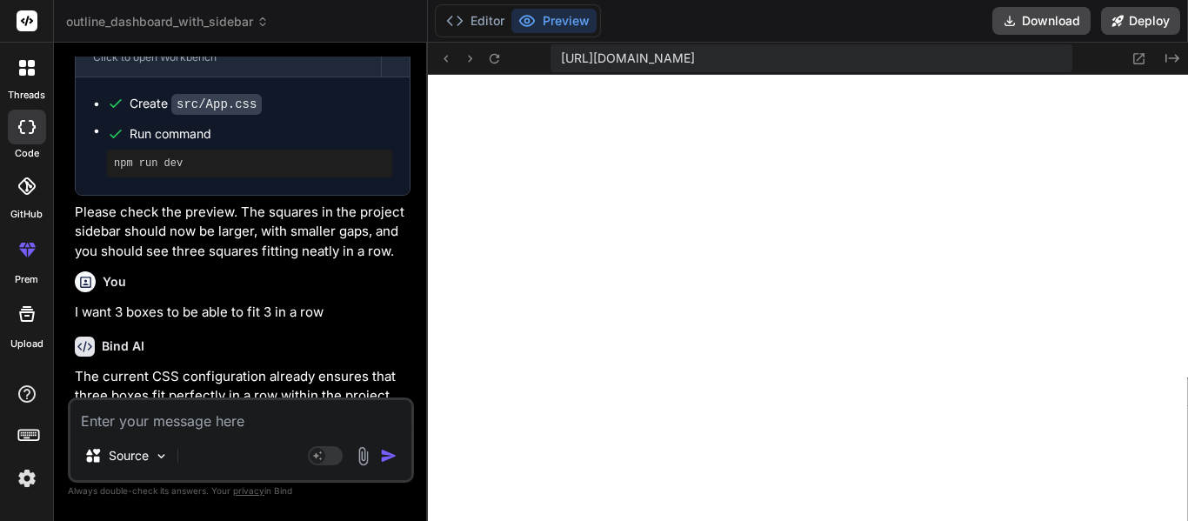
click at [217, 424] on textarea at bounding box center [240, 415] width 341 height 31
drag, startPoint x: 170, startPoint y: 226, endPoint x: 253, endPoint y: 275, distance: 96.7
click at [253, 275] on div "You I want the sidebar to be an entierly different sidebar. Make it so the sear…" at bounding box center [242, 227] width 343 height 341
